Goal: Task Accomplishment & Management: Use online tool/utility

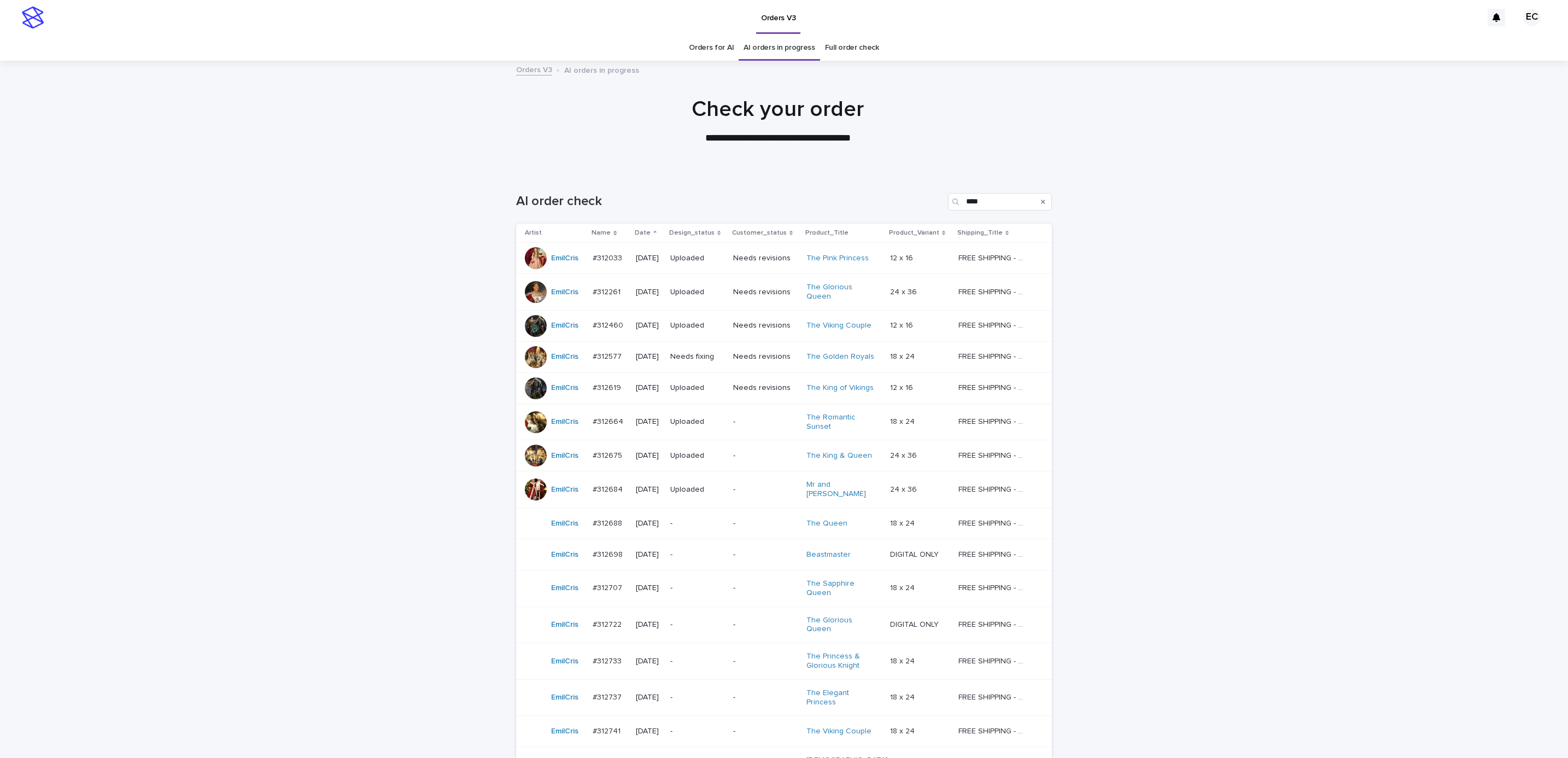
click at [698, 356] on p "Needs fixing" at bounding box center [697, 357] width 54 height 9
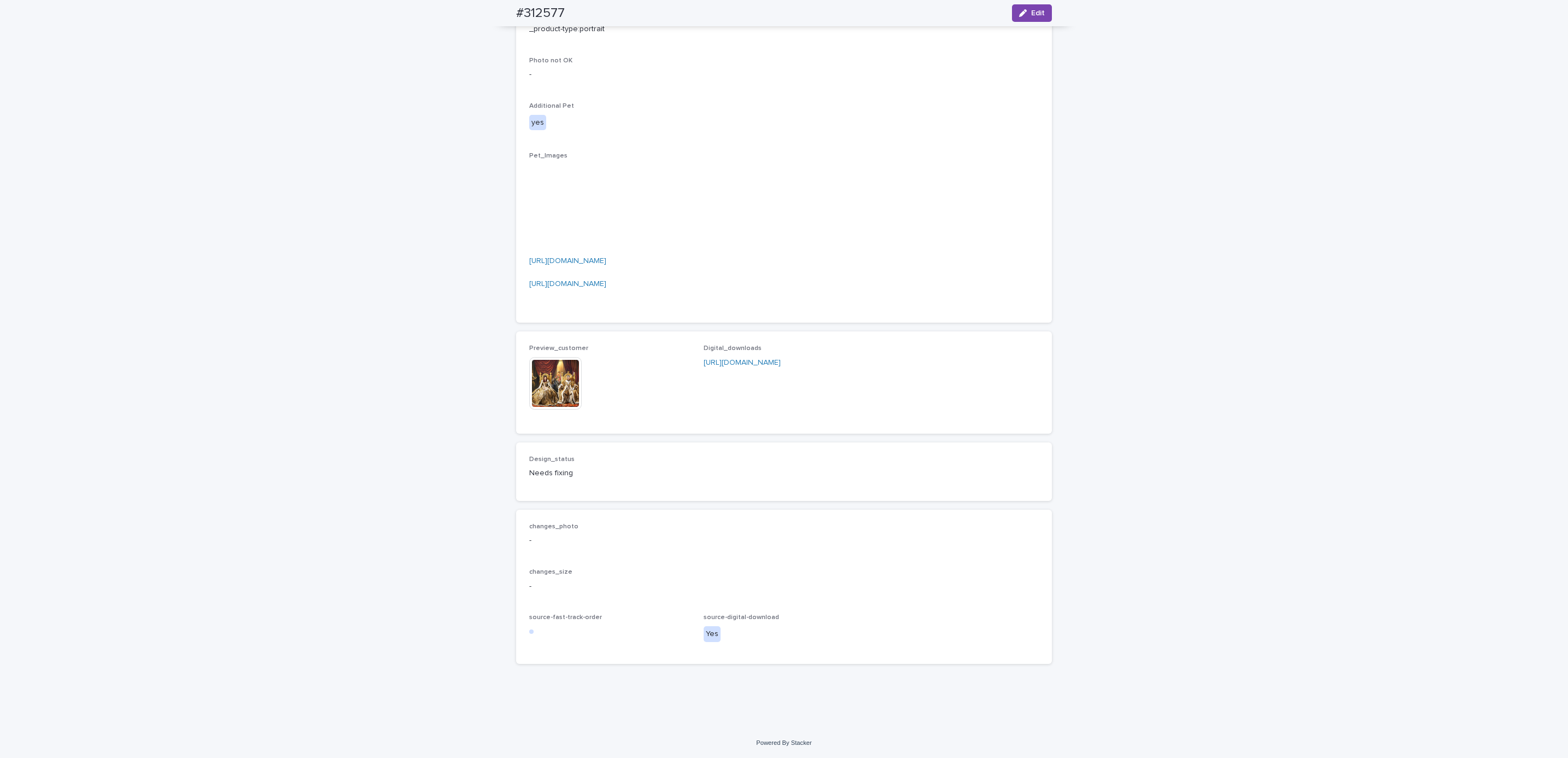
scroll to position [820, 0]
click at [551, 410] on img at bounding box center [555, 383] width 53 height 53
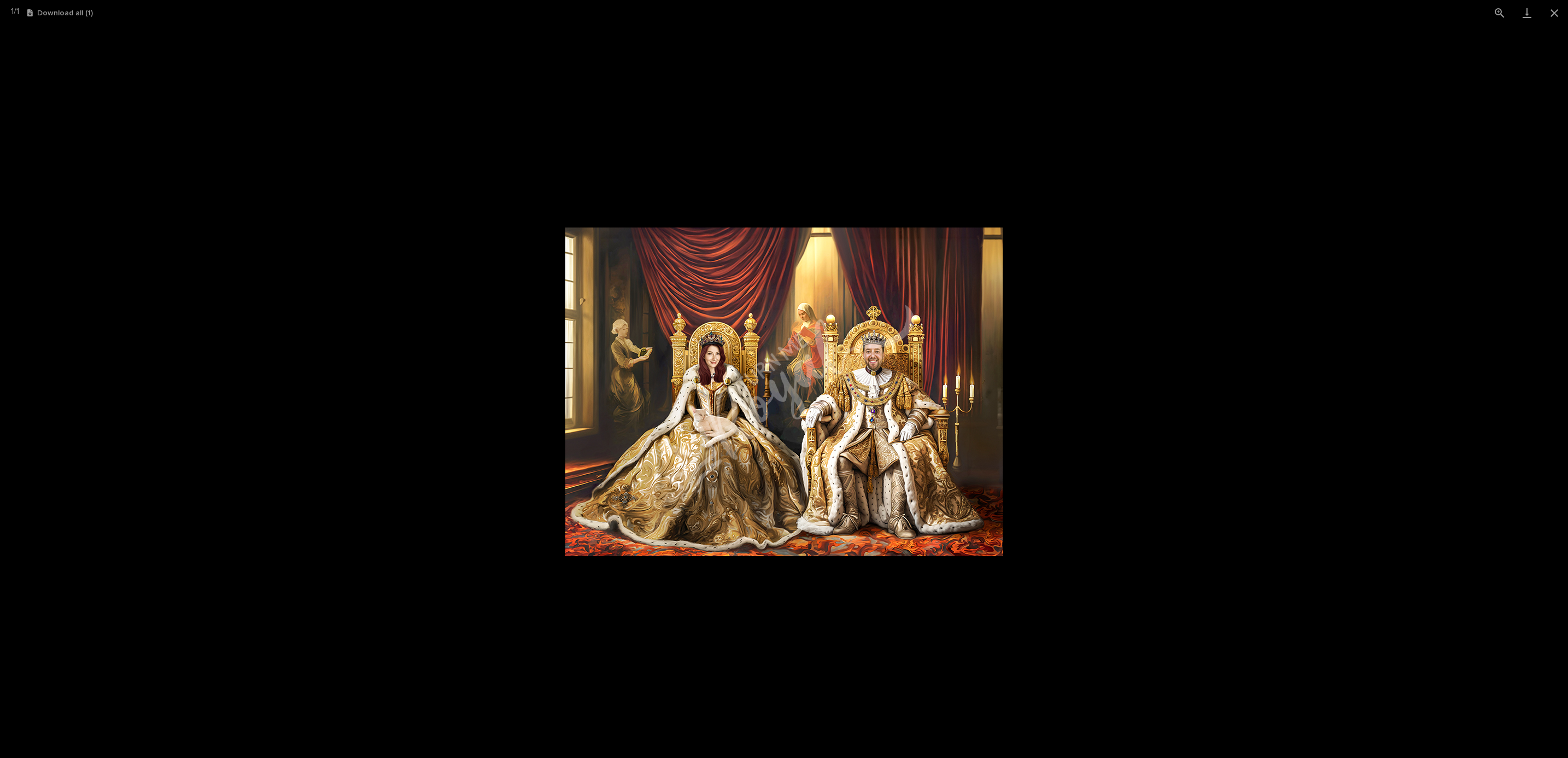
click at [1120, 481] on picture at bounding box center [784, 391] width 1568 height 732
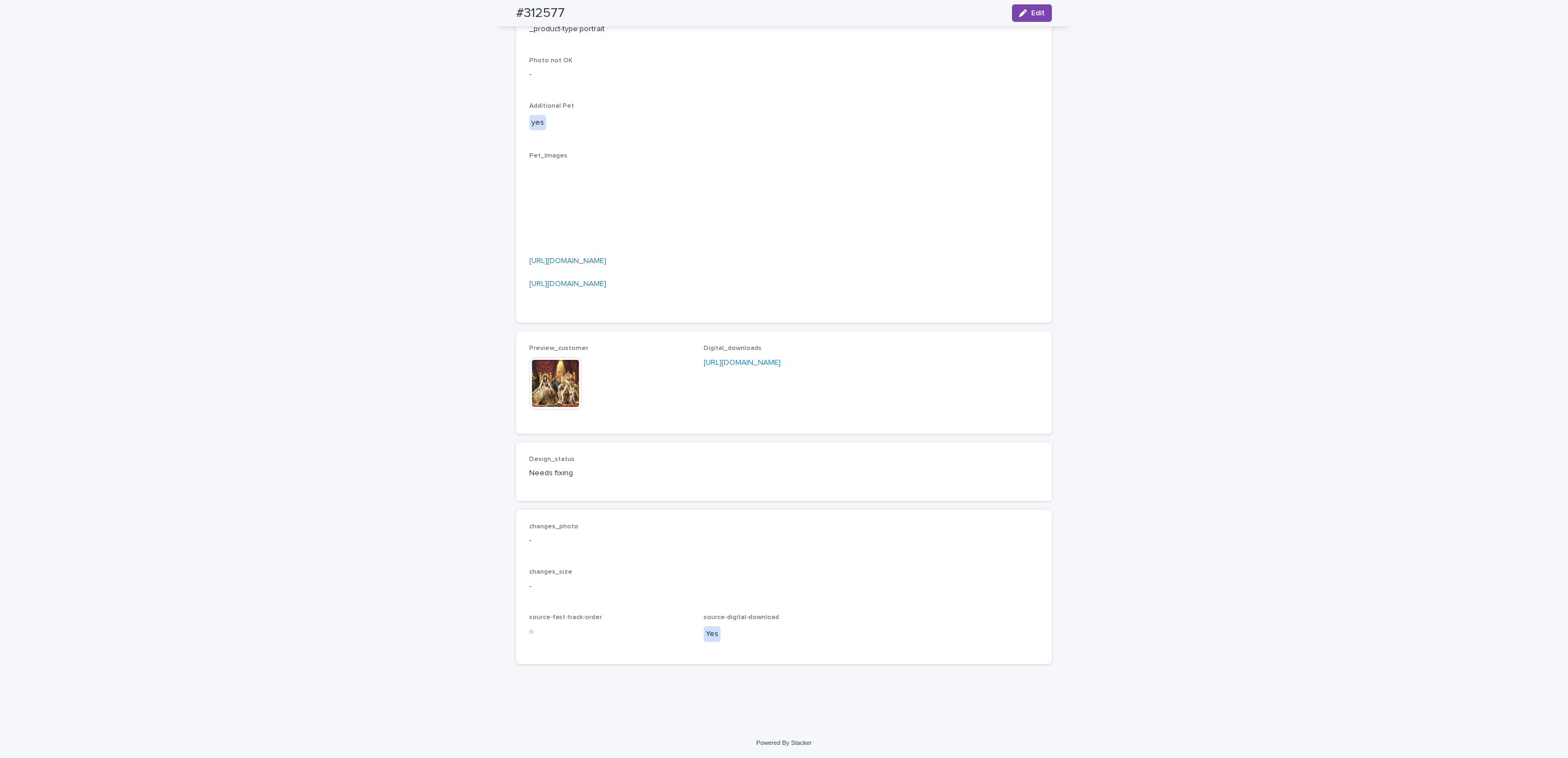
click at [1120, 481] on div "Loading... Saving… Loading... Saving… #312577 Edit #312577 Edit Sorry, there wa…" at bounding box center [784, 116] width 1568 height 1222
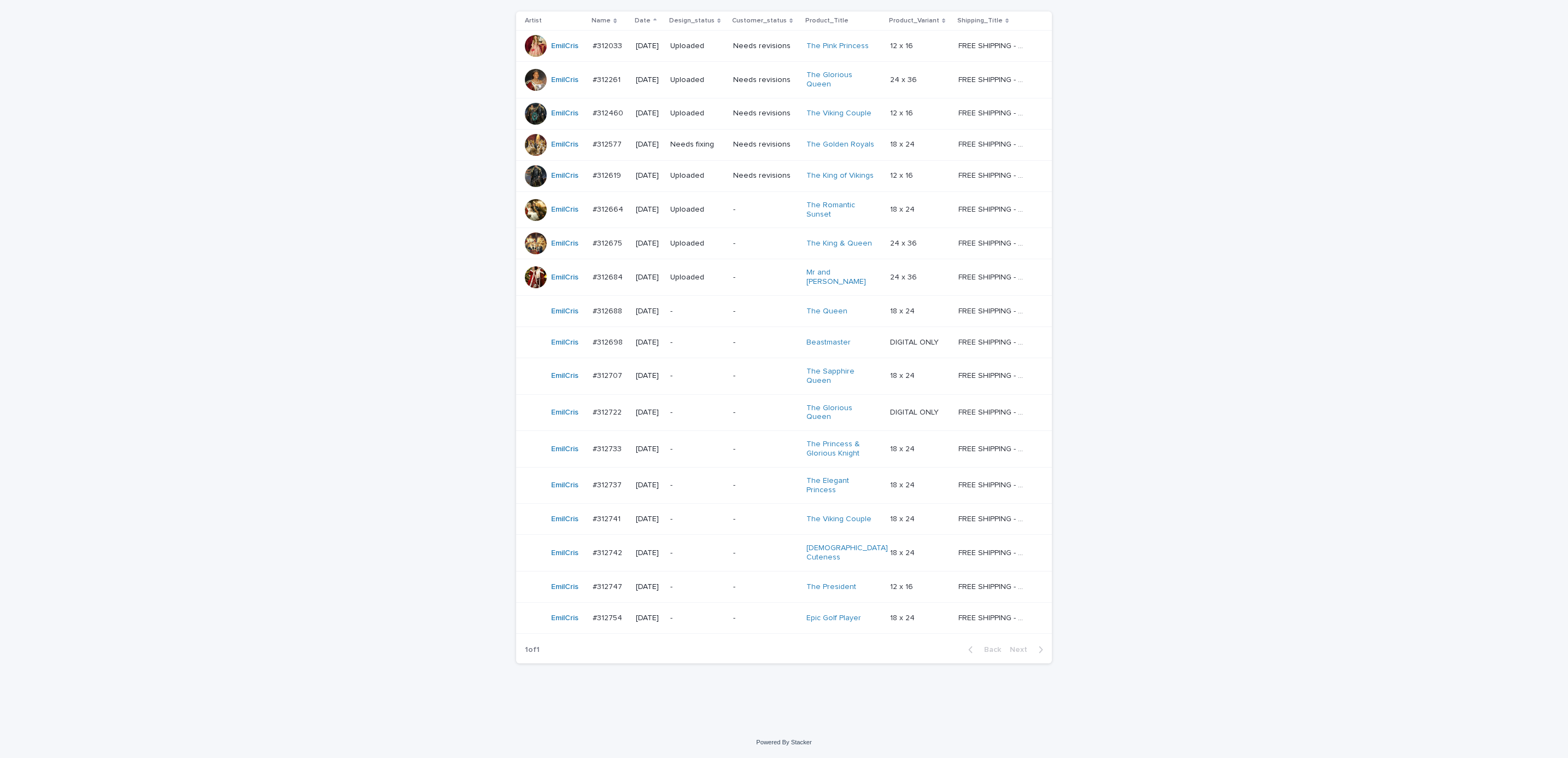
scroll to position [35, 0]
